Goal: Check status: Check status

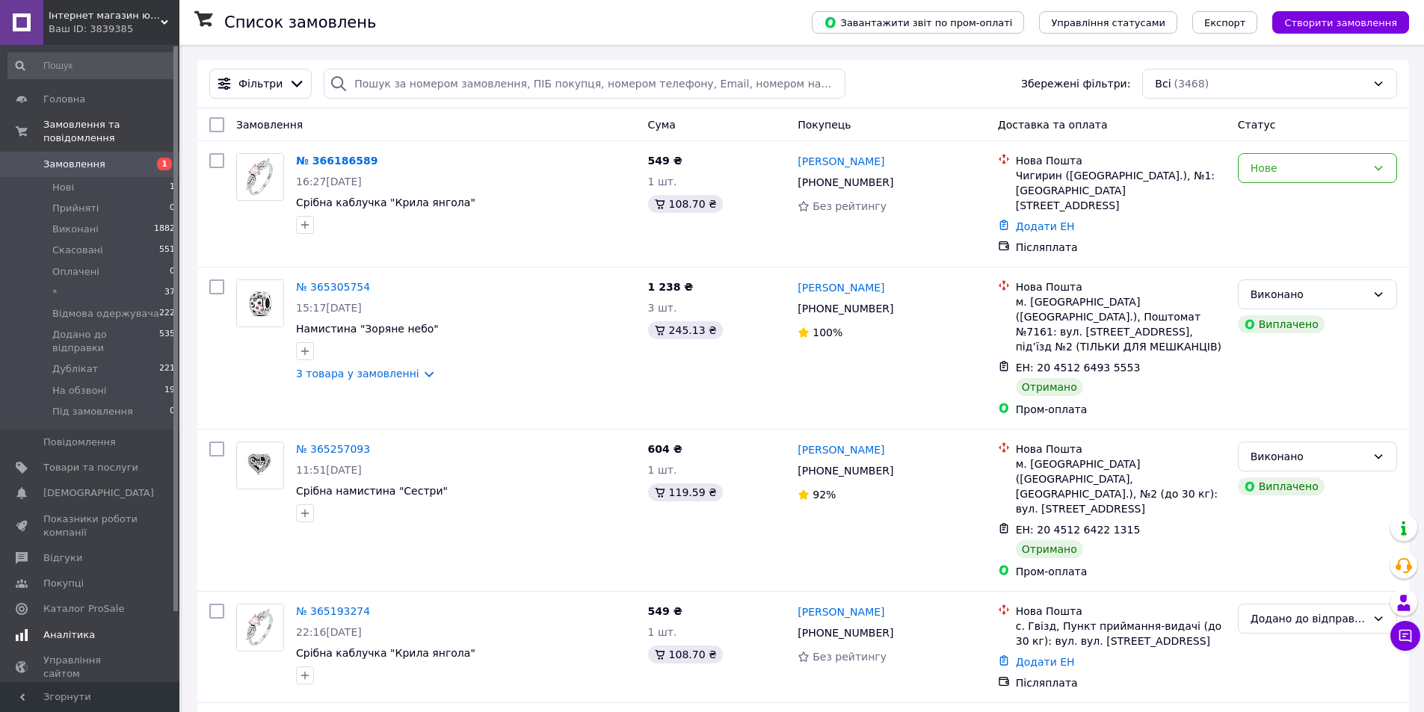
click at [105, 622] on link "Аналітика" at bounding box center [92, 634] width 184 height 25
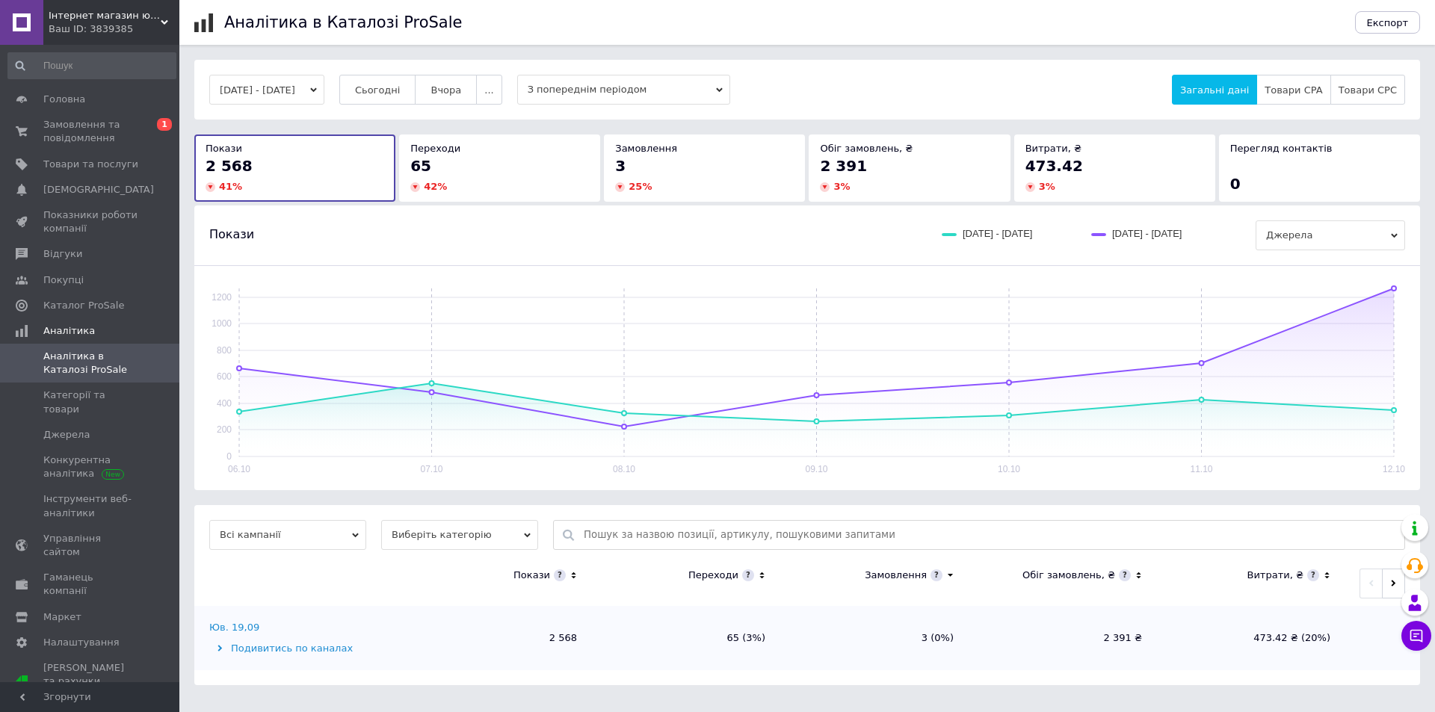
click at [288, 94] on button "[DATE] - [DATE]" at bounding box center [266, 90] width 115 height 30
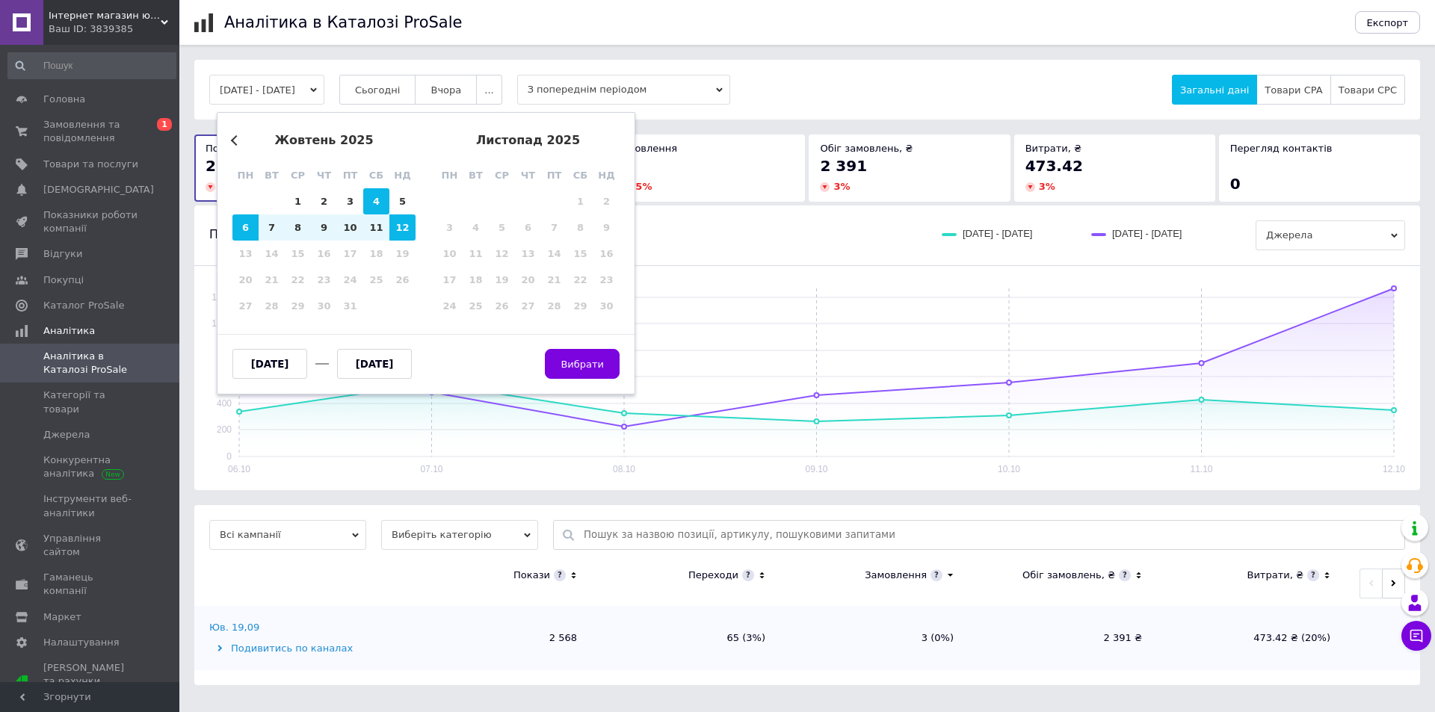
click at [374, 207] on div "4" at bounding box center [376, 201] width 26 height 26
type input "[DATE]"
click at [359, 229] on div "10" at bounding box center [350, 227] width 26 height 26
type input "[DATE]"
click at [578, 369] on span "Вибрати" at bounding box center [581, 364] width 43 height 11
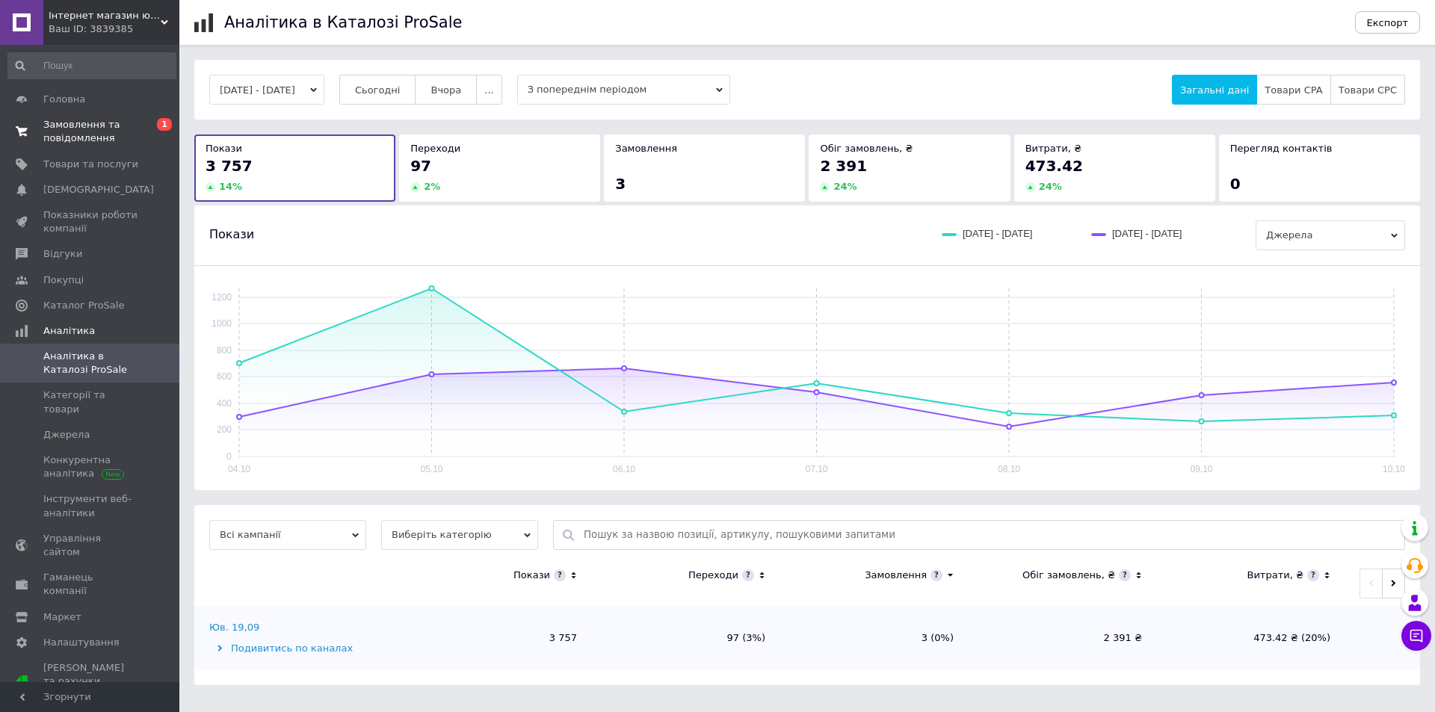
click at [49, 121] on span "Замовлення та повідомлення" at bounding box center [90, 131] width 95 height 27
